Goal: Information Seeking & Learning: Learn about a topic

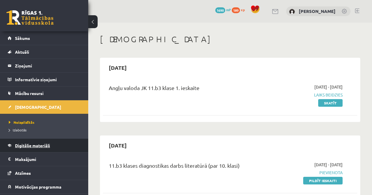
click at [27, 147] on span "Digitālie materiāli" at bounding box center [32, 145] width 35 height 5
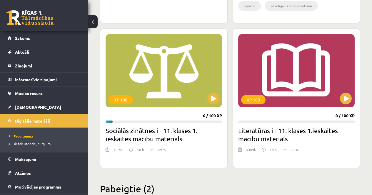
scroll to position [881, 0]
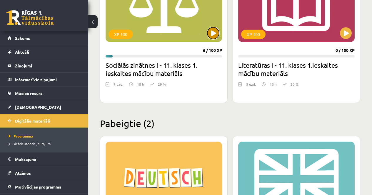
click at [214, 34] on button at bounding box center [213, 33] width 12 height 12
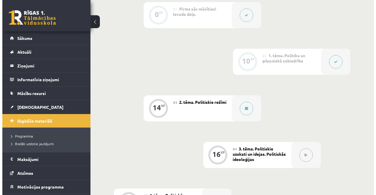
scroll to position [147, 0]
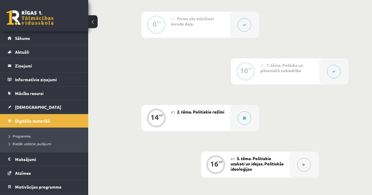
click at [330, 67] on button at bounding box center [334, 72] width 14 height 14
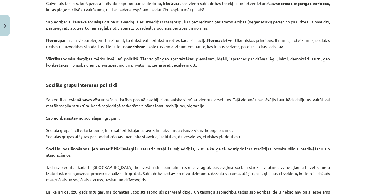
scroll to position [911, 0]
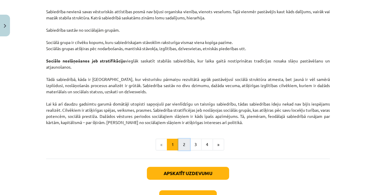
click at [184, 149] on button "2" at bounding box center [184, 145] width 12 height 12
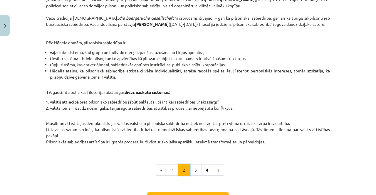
scroll to position [252, 0]
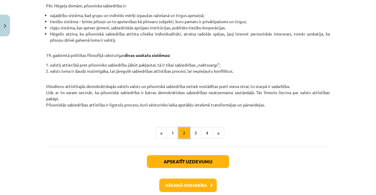
click at [178, 137] on button "2" at bounding box center [184, 133] width 12 height 12
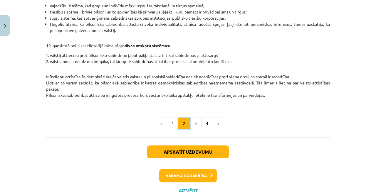
scroll to position [281, 0]
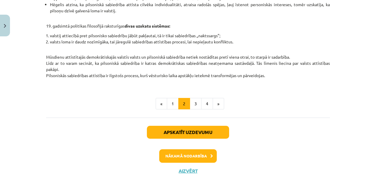
click at [191, 178] on div "Apskatīt uzdevumu Nākamā nodarbība Aizvērt" at bounding box center [188, 148] width 284 height 60
click at [189, 174] on button "Aizvērt" at bounding box center [188, 171] width 22 height 6
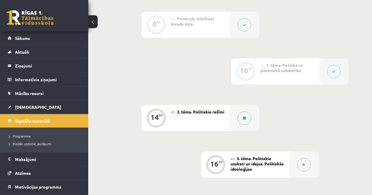
click at [242, 120] on button at bounding box center [244, 119] width 14 height 14
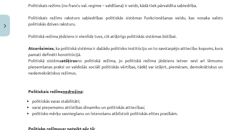
scroll to position [329, 0]
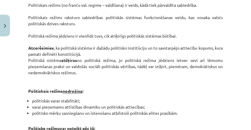
click at [69, 85] on p "Politiskais režīms ir veids kādā tiek pārvaldīta sabiedrība. To raksturo faktis…" at bounding box center [125, 30] width 194 height 130
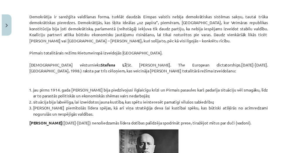
scroll to position [771, 0]
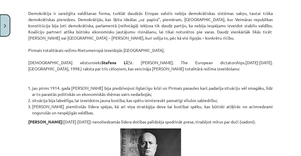
click at [5, 29] on button "Close" at bounding box center [5, 26] width 10 height 22
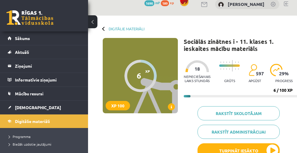
scroll to position [6, 0]
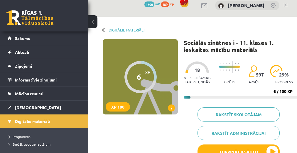
click at [118, 32] on div "Digitālie materiāli 6 XP XP 100 6 / 100 XP Sociālās zinātnes i - 11. klases 1. …" at bounding box center [194, 92] width 213 height 150
click at [119, 31] on link "Digitālie materiāli" at bounding box center [127, 30] width 36 height 4
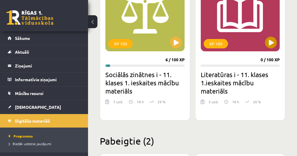
scroll to position [893, 0]
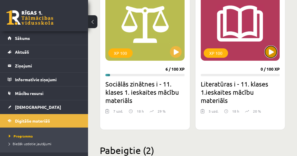
click at [267, 53] on button at bounding box center [271, 52] width 12 height 12
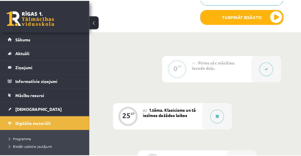
scroll to position [212, 0]
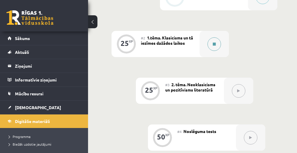
click at [214, 41] on button at bounding box center [215, 44] width 14 height 14
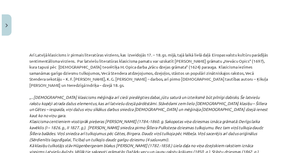
scroll to position [1034, 0]
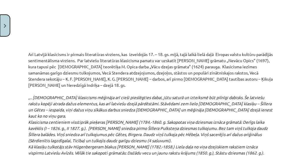
click at [6, 20] on button "Close" at bounding box center [5, 26] width 10 height 22
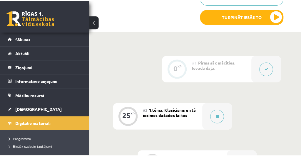
scroll to position [0, 0]
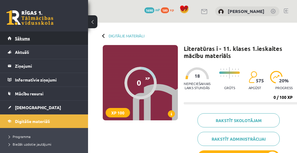
click at [36, 36] on link "Sākums" at bounding box center [44, 38] width 73 height 14
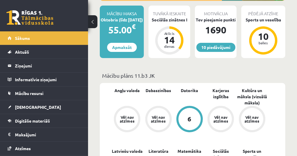
scroll to position [235, 0]
